Goal: Information Seeking & Learning: Learn about a topic

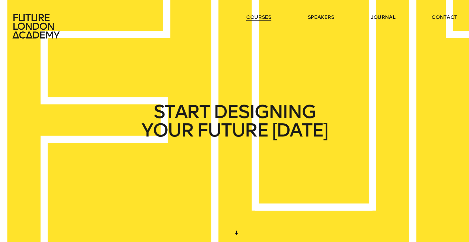
click at [260, 20] on link "courses" at bounding box center [258, 17] width 25 height 7
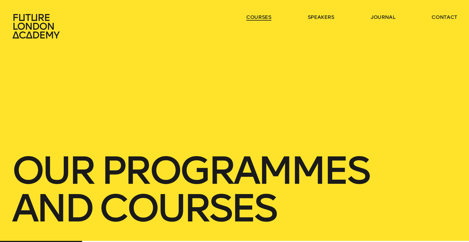
click at [260, 19] on link "courses" at bounding box center [258, 17] width 25 height 7
click at [264, 19] on link "courses" at bounding box center [258, 17] width 25 height 7
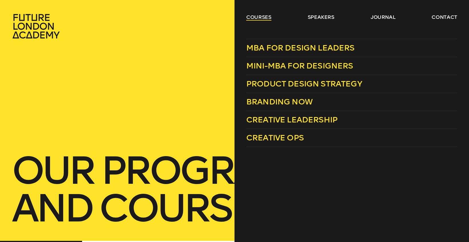
click at [268, 16] on link "courses" at bounding box center [258, 17] width 25 height 7
click at [288, 80] on span "Product Design Strategy" at bounding box center [304, 83] width 116 height 9
click at [288, 86] on span "Product Design Strategy" at bounding box center [304, 83] width 116 height 9
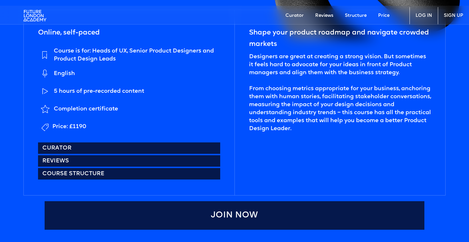
scroll to position [267, 0]
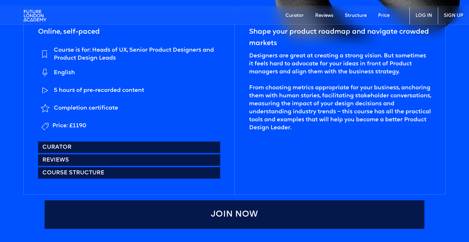
click at [343, 90] on div "Designers are great at creating a strong vision. But sometimes it feels hard to…" at bounding box center [340, 92] width 182 height 80
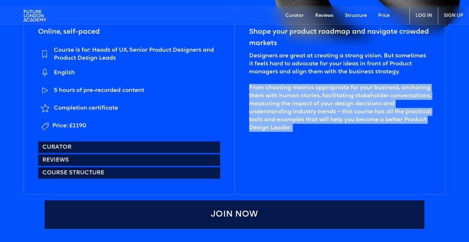
click at [343, 90] on div "Designers are great at creating a strong vision. But sometimes it feels hard to…" at bounding box center [340, 92] width 182 height 80
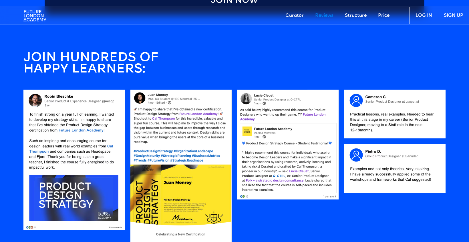
scroll to position [496, 0]
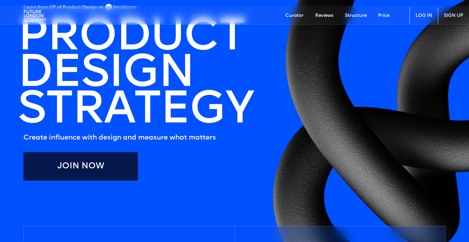
click at [387, 13] on link "Price" at bounding box center [383, 15] width 23 height 17
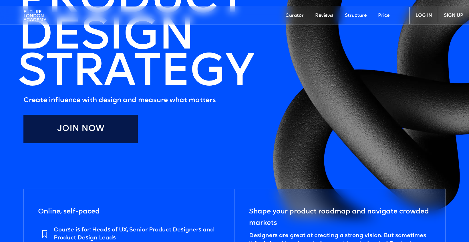
click at [359, 13] on link "Structure" at bounding box center [355, 15] width 33 height 17
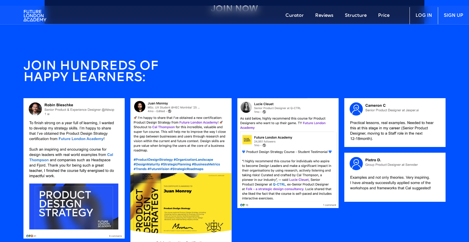
click at [335, 13] on link "Reviews" at bounding box center [324, 15] width 30 height 17
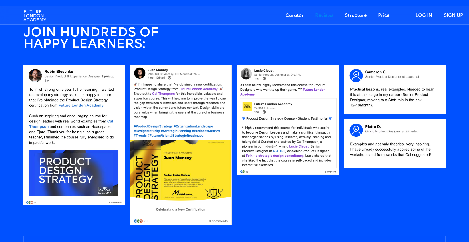
scroll to position [1110, 0]
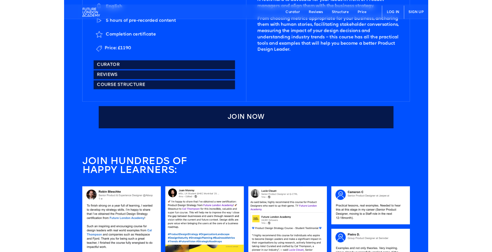
scroll to position [342, 0]
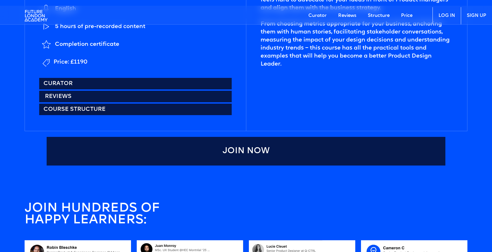
click at [131, 99] on link "Reviews" at bounding box center [135, 96] width 192 height 11
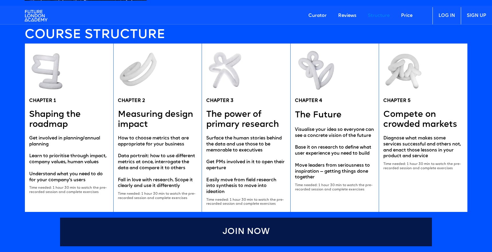
scroll to position [1103, 0]
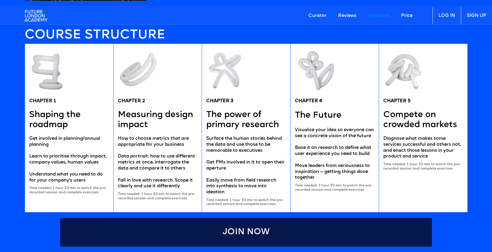
click at [219, 119] on h5 "The power of primary research" at bounding box center [246, 120] width 80 height 20
click at [220, 122] on h5 "The power of primary research" at bounding box center [246, 120] width 80 height 20
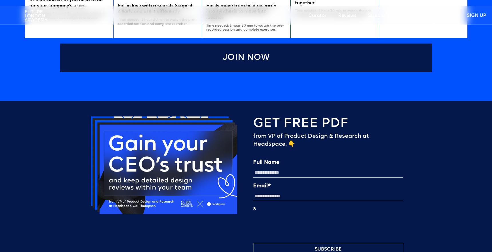
scroll to position [1343, 0]
